Goal: Task Accomplishment & Management: Use online tool/utility

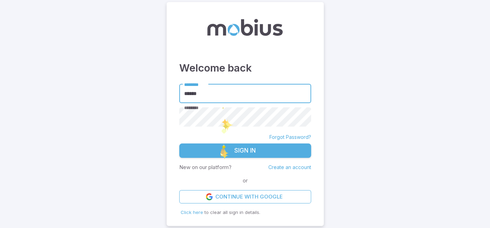
click at [220, 152] on button "Sign In" at bounding box center [245, 151] width 132 height 15
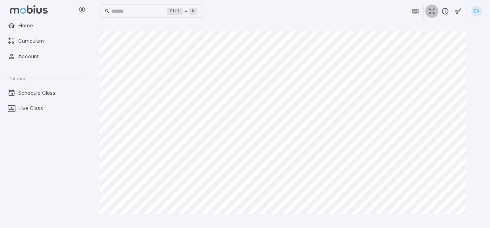
click at [432, 9] on icon "button" at bounding box center [432, 11] width 8 height 8
click at [431, 13] on icon "button" at bounding box center [432, 11] width 8 height 8
click at [429, 13] on icon "button" at bounding box center [432, 11] width 8 height 8
click at [428, 16] on button "button" at bounding box center [431, 11] width 13 height 13
click at [432, 12] on icon "button" at bounding box center [432, 11] width 8 height 8
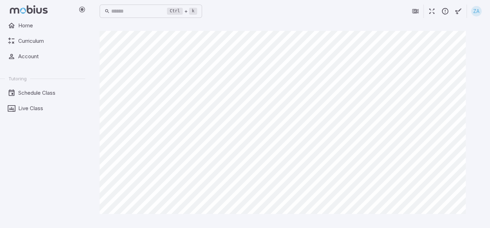
click at [436, 12] on icon "button" at bounding box center [432, 11] width 8 height 8
click at [431, 14] on icon "button" at bounding box center [432, 11] width 8 height 8
click at [434, 8] on icon "button" at bounding box center [432, 11] width 8 height 8
click at [432, 13] on icon "button" at bounding box center [432, 11] width 8 height 8
